Goal: Task Accomplishment & Management: Manage account settings

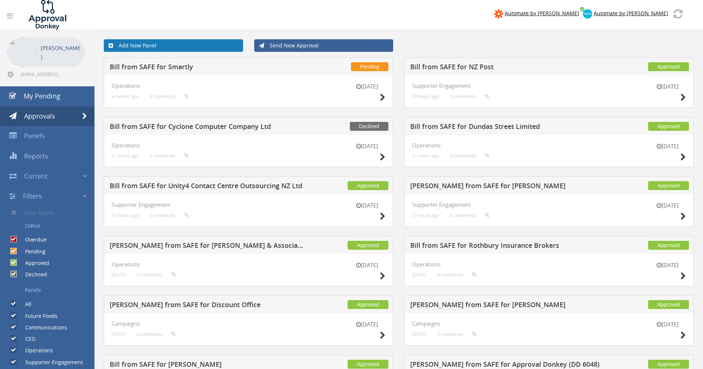
click at [170, 44] on link "Add New Panel" at bounding box center [173, 45] width 139 height 13
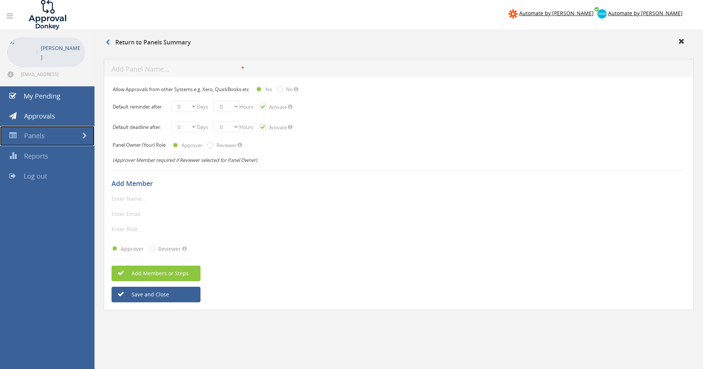
click at [80, 130] on link "Panels" at bounding box center [47, 136] width 94 height 20
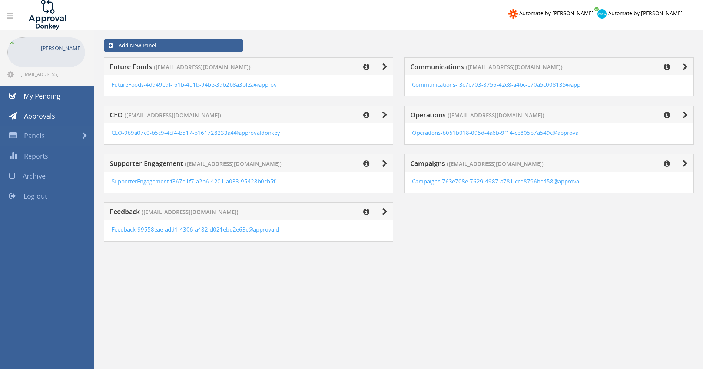
click at [140, 64] on span "Future Foods" at bounding box center [131, 66] width 42 height 9
click at [135, 76] on div "FutureFoods-4d949e9f-f61b-4d1b-94be-39b2b8a3bf2a@approv" at bounding box center [248, 85] width 289 height 21
click at [387, 67] on icon at bounding box center [384, 66] width 5 height 7
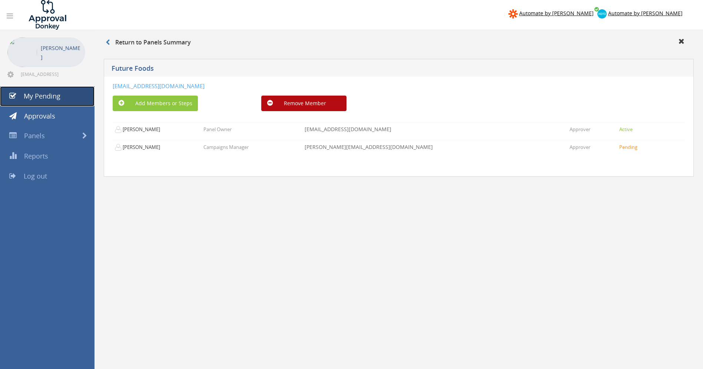
click at [37, 93] on span "My Pending" at bounding box center [42, 95] width 37 height 9
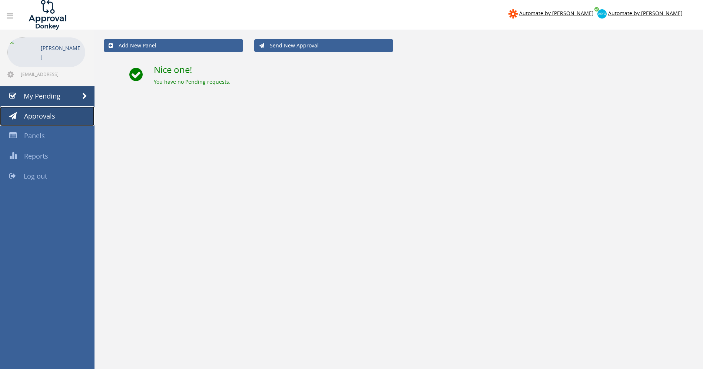
click at [32, 114] on span "Approvals" at bounding box center [39, 115] width 31 height 9
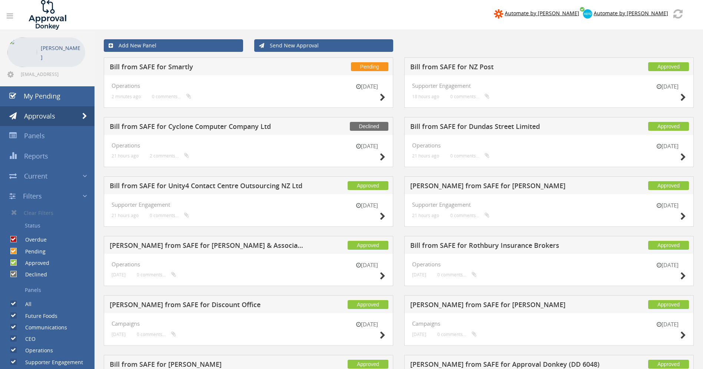
click at [18, 302] on label "All" at bounding box center [25, 303] width 14 height 7
click at [15, 302] on input "All" at bounding box center [12, 304] width 5 height 5
checkbox input "false"
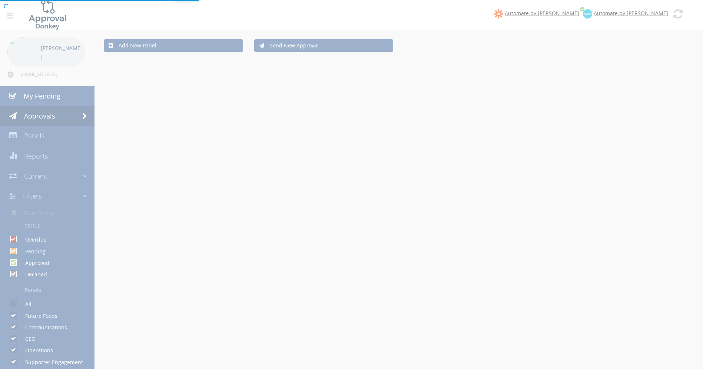
click at [11, 326] on div at bounding box center [351, 184] width 703 height 369
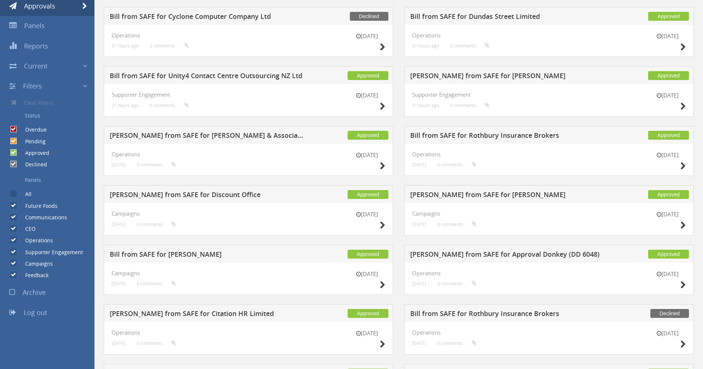
scroll to position [119, 0]
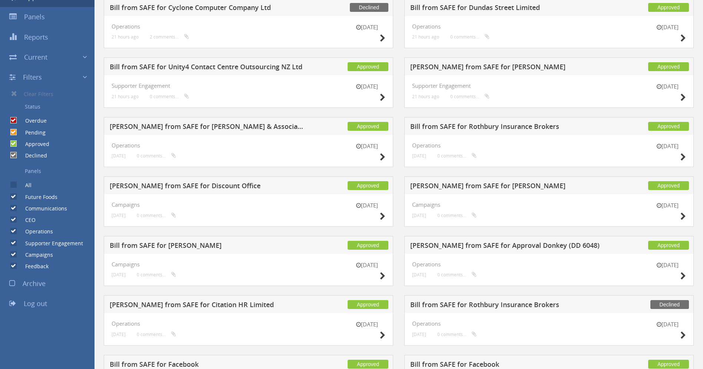
click at [12, 208] on input "Communications" at bounding box center [12, 208] width 5 height 5
checkbox input "false"
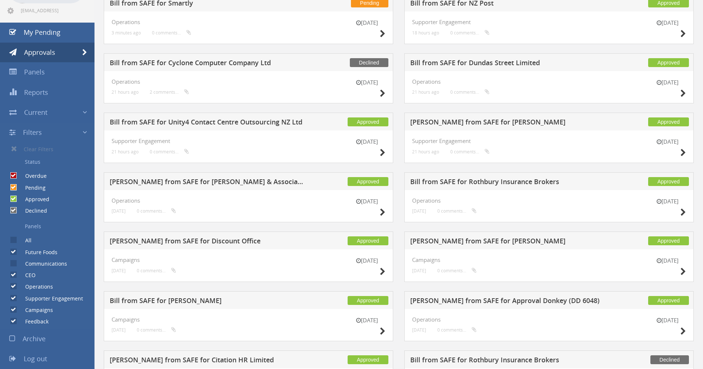
click at [14, 276] on input "CEO" at bounding box center [12, 275] width 5 height 5
checkbox input "false"
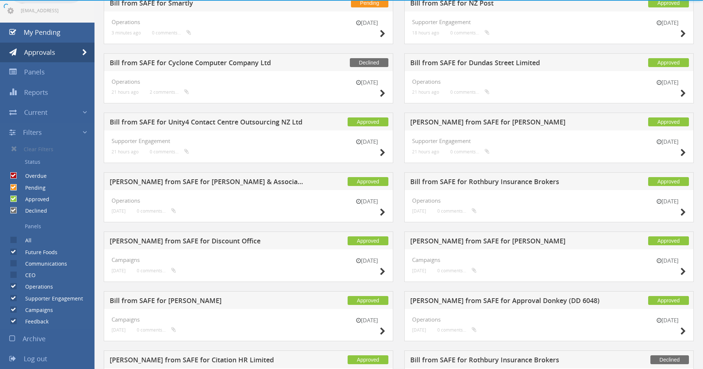
click at [15, 287] on input "Operations" at bounding box center [12, 286] width 5 height 5
checkbox input "false"
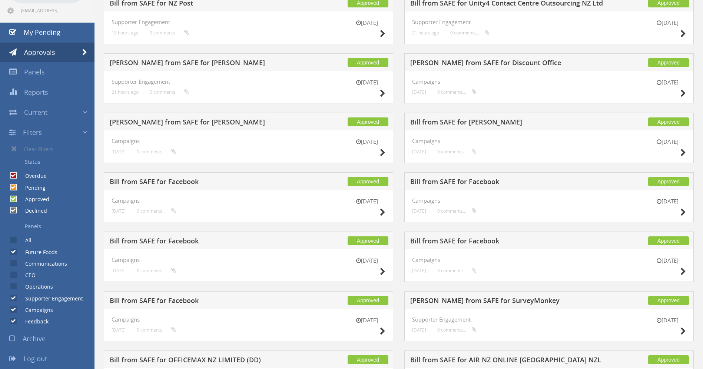
click at [14, 298] on input "Supporter Engagement" at bounding box center [12, 298] width 5 height 5
checkbox input "false"
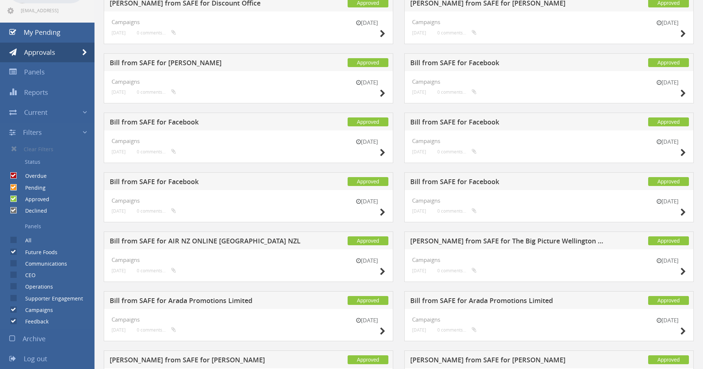
click at [11, 310] on input "Campaigns" at bounding box center [12, 309] width 5 height 5
checkbox input "false"
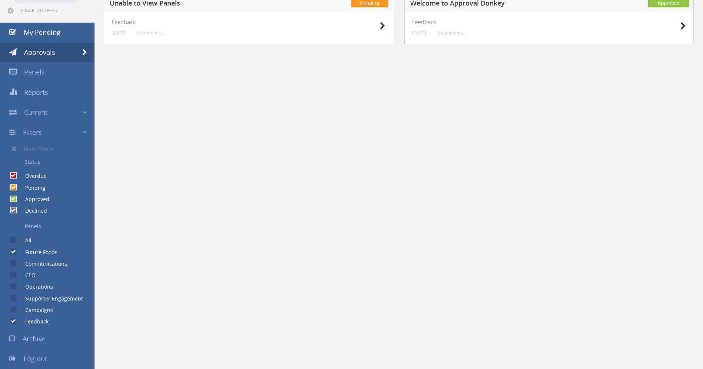
click at [14, 322] on input "Feedback" at bounding box center [12, 321] width 5 height 5
checkbox input "false"
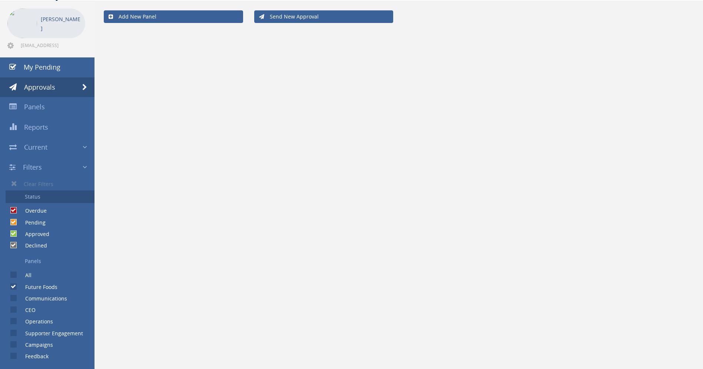
scroll to position [40, 0]
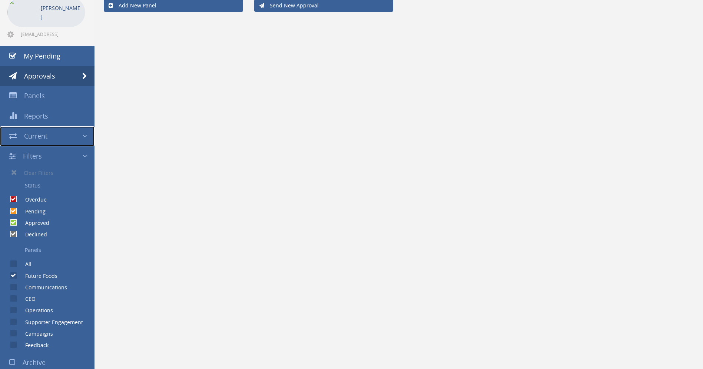
click at [81, 134] on link "Current" at bounding box center [47, 136] width 94 height 20
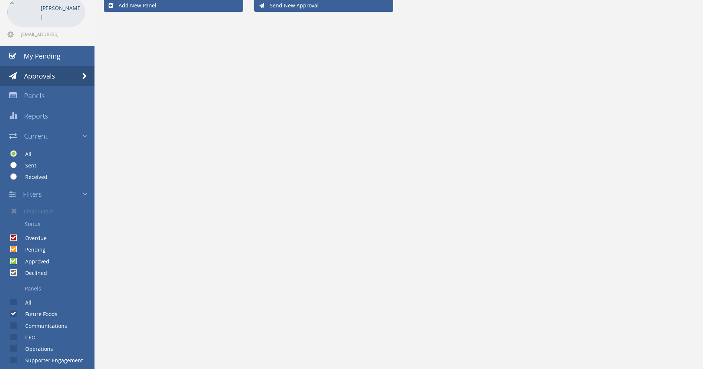
click at [80, 196] on link "Filters" at bounding box center [47, 194] width 94 height 20
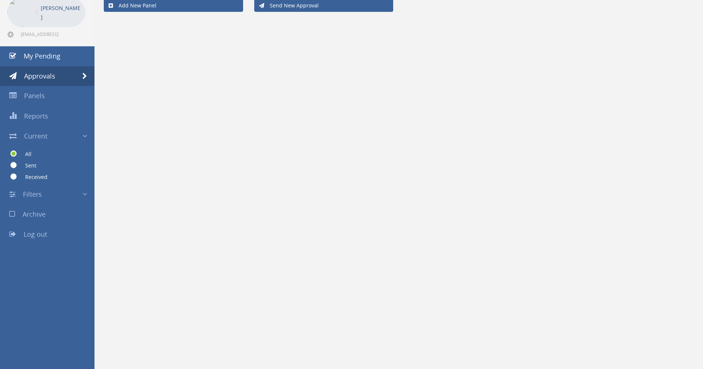
click at [80, 196] on link "Filters" at bounding box center [47, 194] width 94 height 20
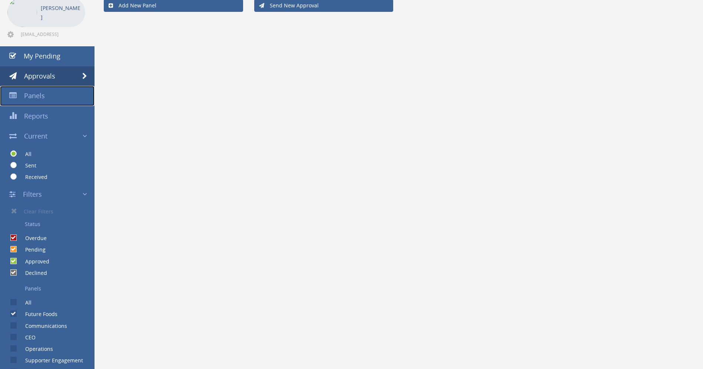
click at [34, 95] on span "Panels" at bounding box center [34, 95] width 21 height 9
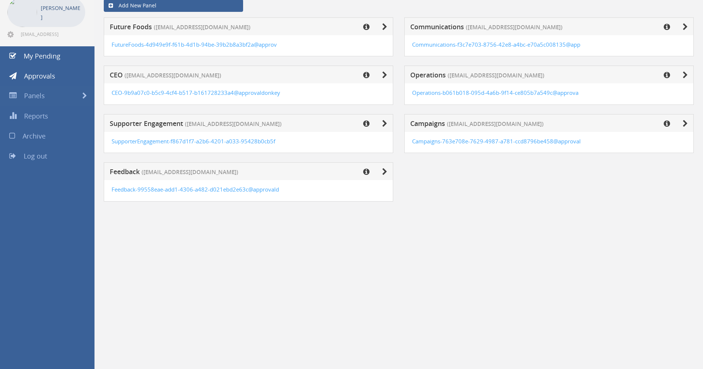
click at [441, 82] on div "Operations ([EMAIL_ADDRESS][DOMAIN_NAME])" at bounding box center [548, 75] width 289 height 18
click at [440, 76] on span "Operations" at bounding box center [428, 74] width 36 height 9
click at [683, 76] on icon at bounding box center [684, 74] width 5 height 7
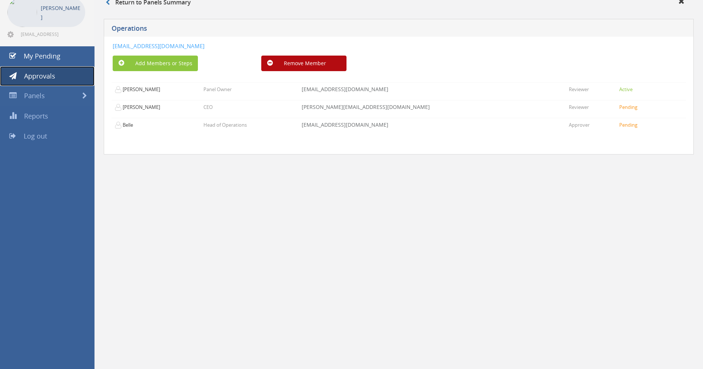
click at [44, 72] on span "Approvals" at bounding box center [39, 75] width 31 height 9
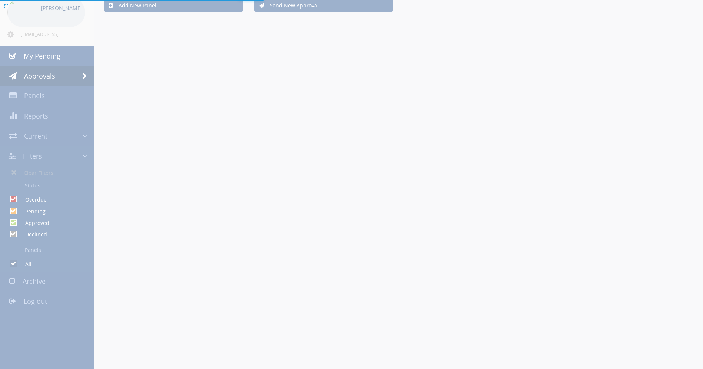
checkbox input "false"
